Goal: Task Accomplishment & Management: Use online tool/utility

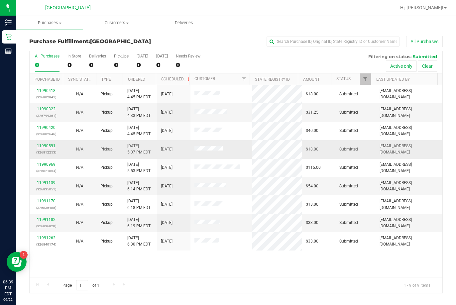
click at [51, 148] on link "11990591" at bounding box center [46, 145] width 19 height 5
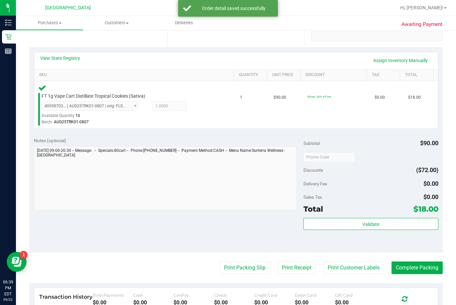
scroll to position [133, 0]
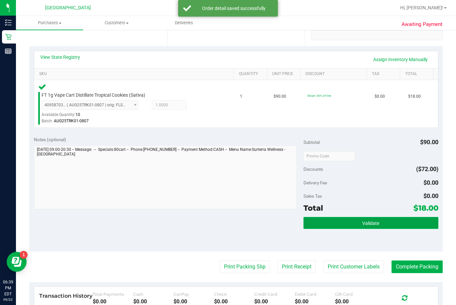
click at [314, 228] on button "Validate" at bounding box center [370, 223] width 135 height 12
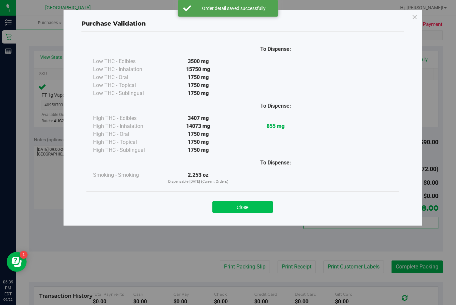
click at [264, 208] on button "Close" at bounding box center [242, 207] width 60 height 12
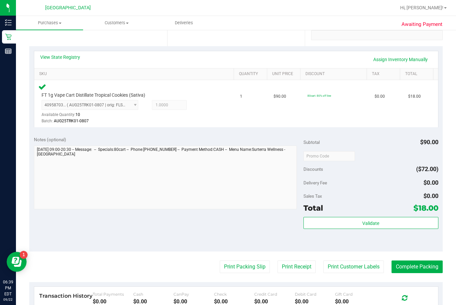
scroll to position [199, 0]
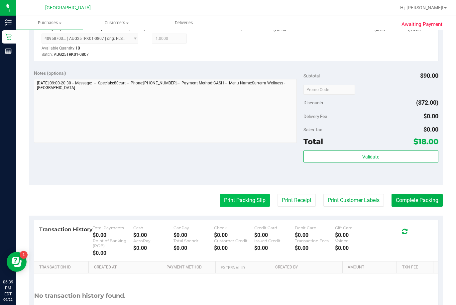
click at [245, 203] on button "Print Packing Slip" at bounding box center [245, 200] width 50 height 13
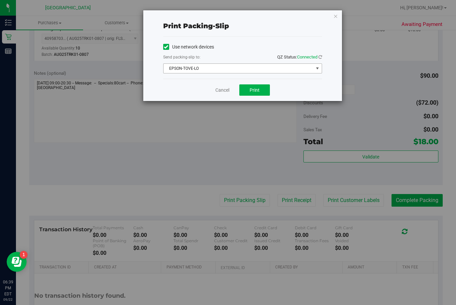
click at [290, 68] on span "EPSON-TOVE-LO" at bounding box center [238, 68] width 150 height 9
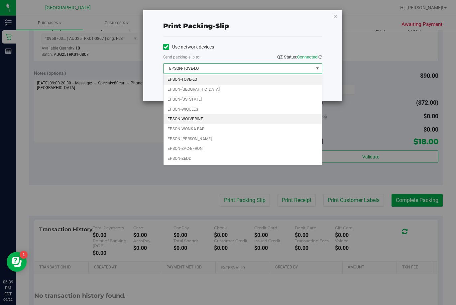
click at [208, 118] on li "EPSON-WOLVERINE" at bounding box center [242, 119] width 158 height 10
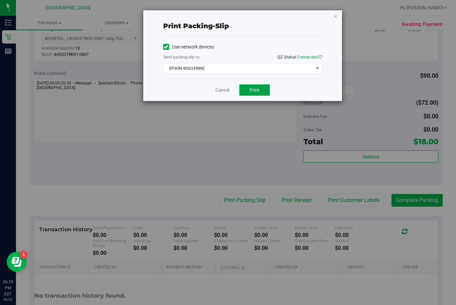
click at [256, 91] on span "Print" at bounding box center [254, 89] width 10 height 5
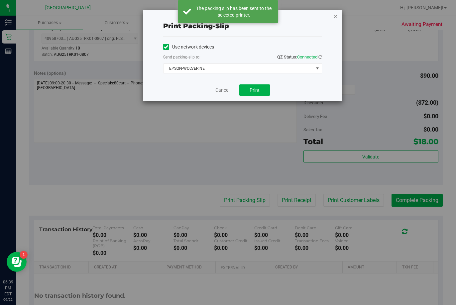
click at [314, 17] on icon "button" at bounding box center [335, 16] width 5 height 8
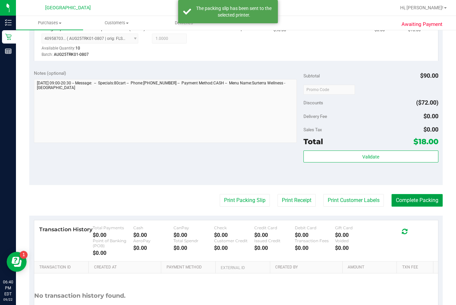
click at [314, 199] on button "Complete Packing" at bounding box center [416, 200] width 51 height 13
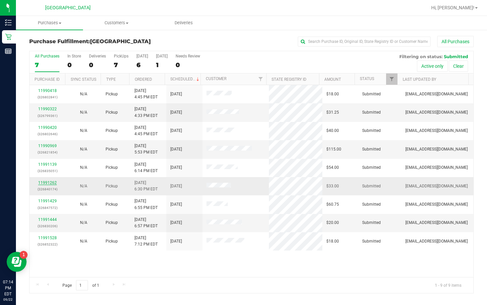
click at [47, 181] on link "11991262" at bounding box center [47, 182] width 19 height 5
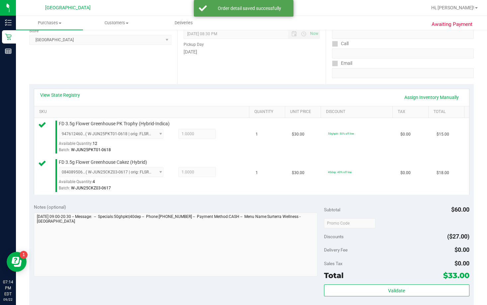
scroll to position [199, 0]
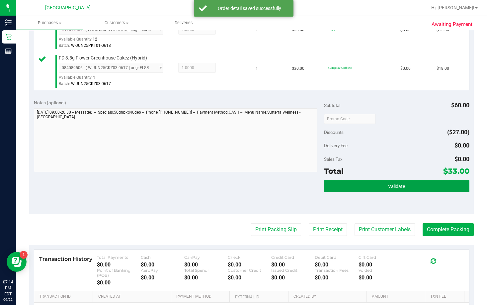
click at [314, 191] on button "Validate" at bounding box center [396, 186] width 145 height 12
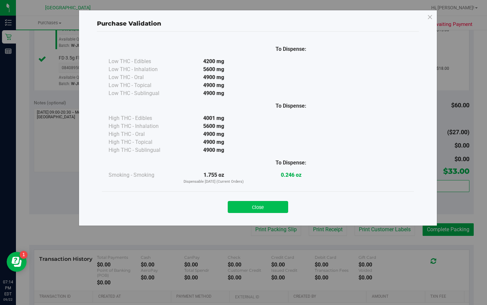
click at [282, 203] on button "Close" at bounding box center [258, 207] width 60 height 12
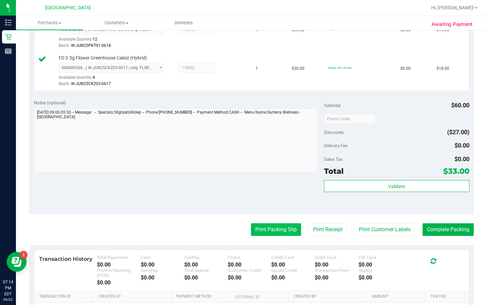
click at [278, 227] on button "Print Packing Slip" at bounding box center [276, 229] width 50 height 13
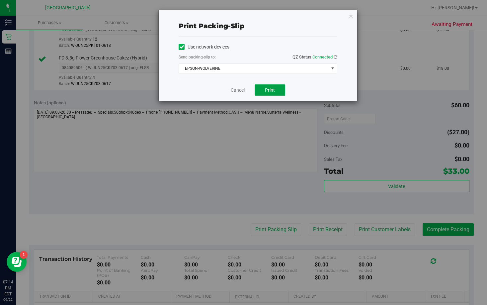
click at [273, 89] on span "Print" at bounding box center [270, 89] width 10 height 5
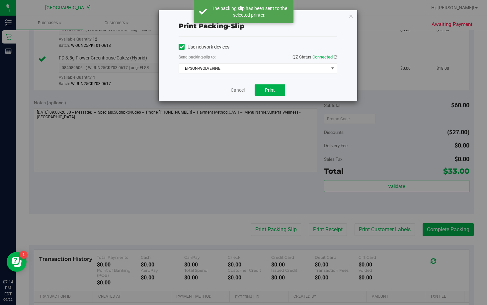
click at [314, 17] on icon "button" at bounding box center [351, 16] width 5 height 8
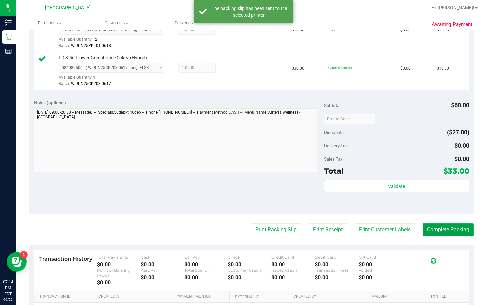
click at [314, 230] on button "Complete Packing" at bounding box center [448, 229] width 51 height 13
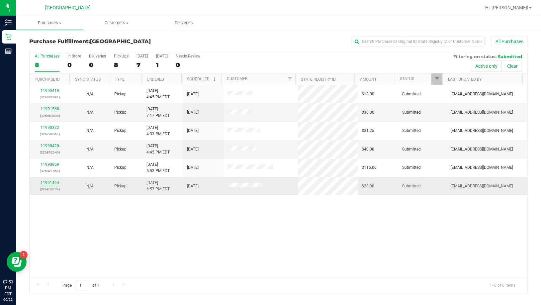
click at [56, 183] on link "11991444" at bounding box center [50, 182] width 19 height 5
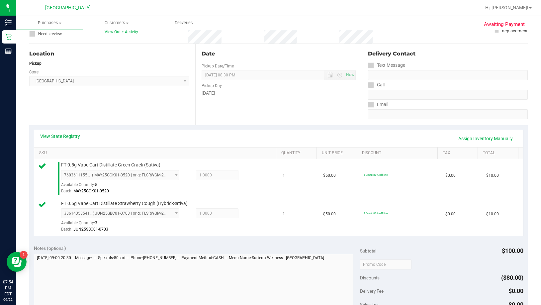
scroll to position [199, 0]
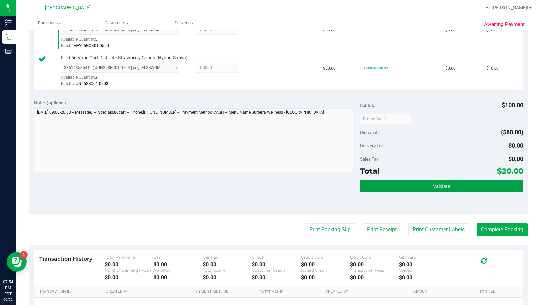
click at [314, 184] on button "Validate" at bounding box center [441, 186] width 163 height 12
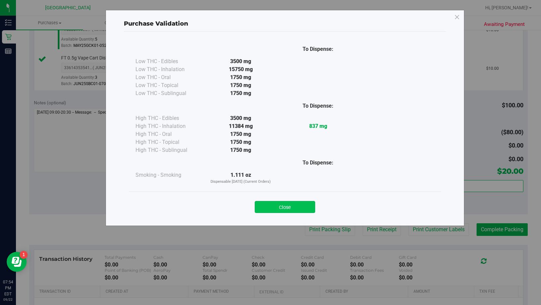
click at [308, 203] on button "Close" at bounding box center [285, 207] width 60 height 12
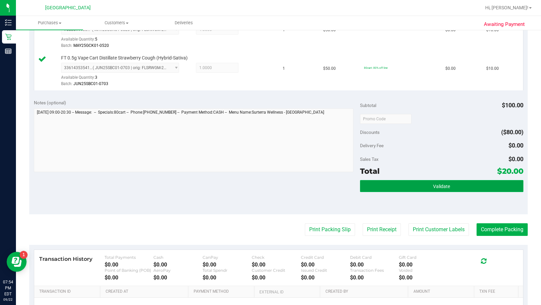
click at [314, 181] on button "Validate" at bounding box center [441, 186] width 163 height 12
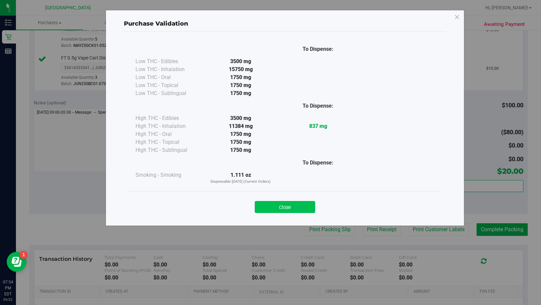
click at [307, 204] on button "Close" at bounding box center [285, 207] width 60 height 12
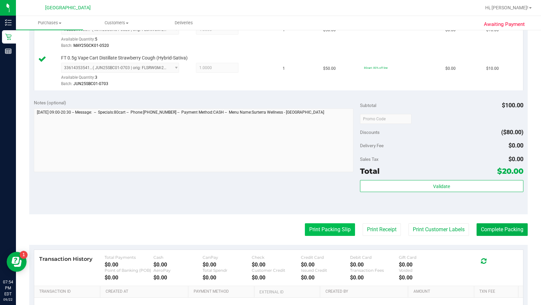
click at [314, 227] on button "Print Packing Slip" at bounding box center [330, 229] width 50 height 13
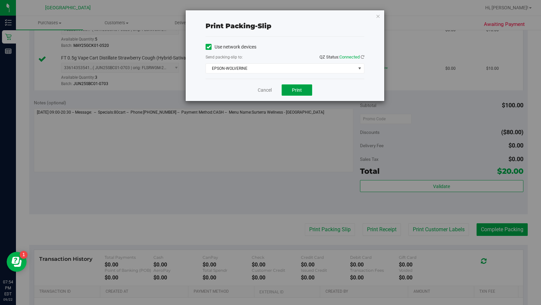
click at [304, 92] on button "Print" at bounding box center [297, 89] width 31 height 11
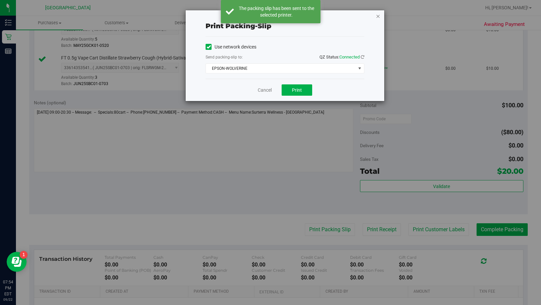
click at [314, 17] on icon "button" at bounding box center [378, 16] width 5 height 8
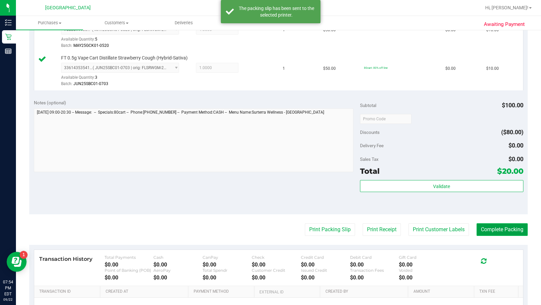
click at [314, 227] on button "Complete Packing" at bounding box center [502, 229] width 51 height 13
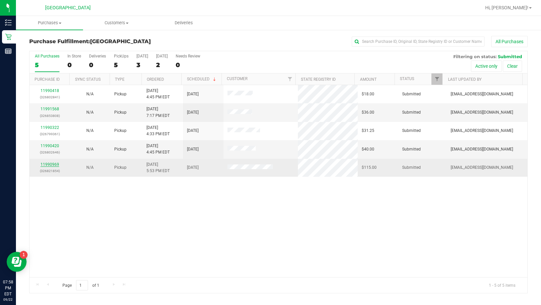
click at [56, 165] on link "11990969" at bounding box center [50, 164] width 19 height 5
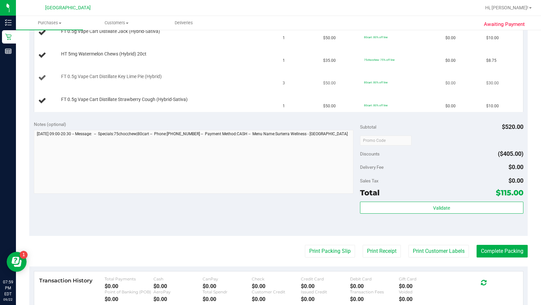
scroll to position [299, 0]
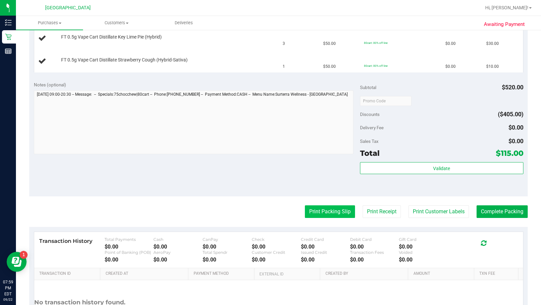
click at [306, 215] on button "Print Packing Slip" at bounding box center [330, 211] width 50 height 13
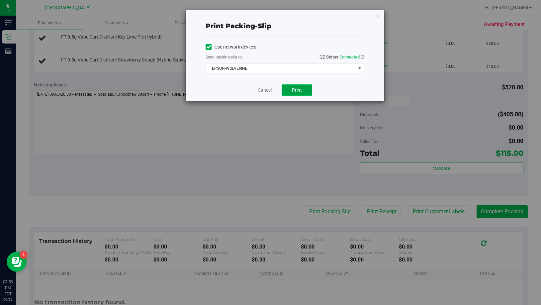
click at [301, 94] on button "Print" at bounding box center [297, 89] width 31 height 11
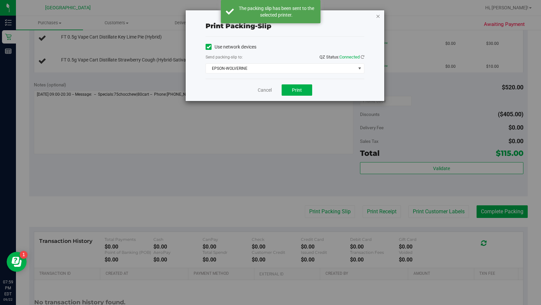
click at [314, 16] on icon "button" at bounding box center [378, 16] width 5 height 8
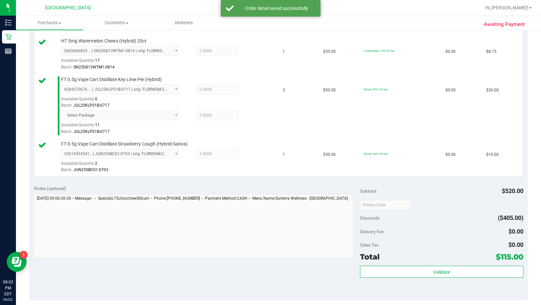
scroll to position [365, 0]
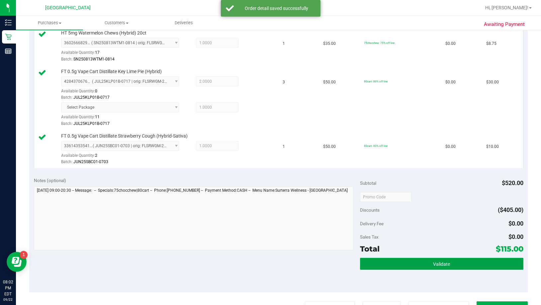
click at [314, 262] on button "Validate" at bounding box center [441, 264] width 163 height 12
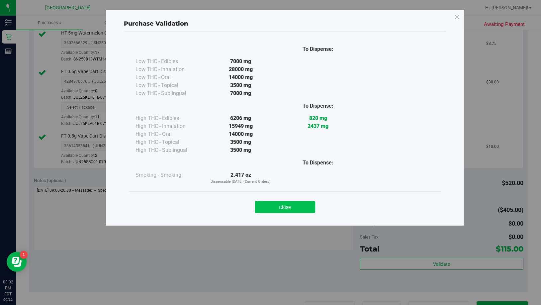
click at [283, 204] on button "Close" at bounding box center [285, 207] width 60 height 12
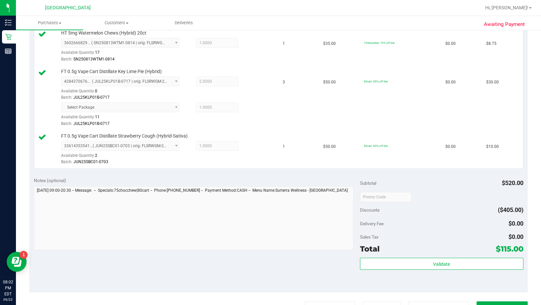
scroll to position [498, 0]
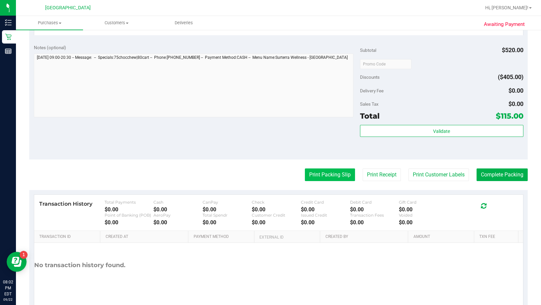
click at [305, 170] on button "Print Packing Slip" at bounding box center [330, 174] width 50 height 13
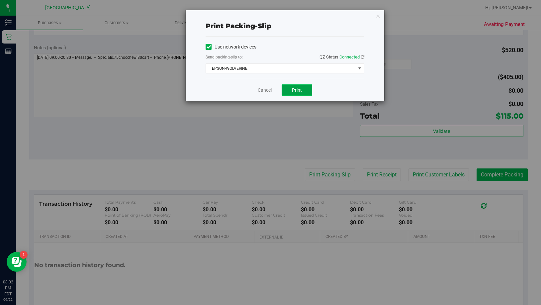
click at [298, 93] on button "Print" at bounding box center [297, 89] width 31 height 11
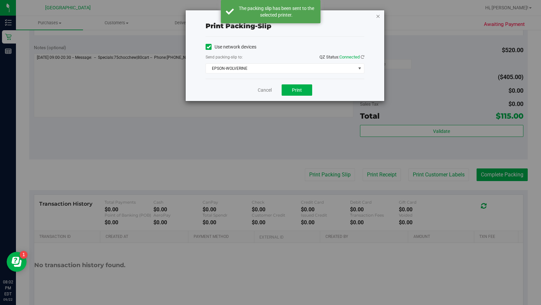
click at [314, 17] on icon "button" at bounding box center [378, 16] width 5 height 8
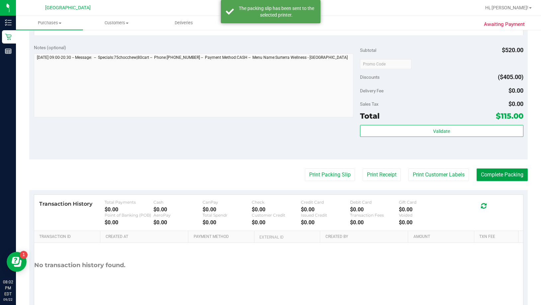
click at [314, 179] on button "Complete Packing" at bounding box center [502, 174] width 51 height 13
